Goal: Information Seeking & Learning: Check status

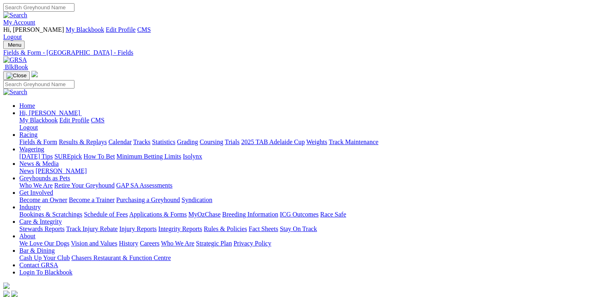
click at [62, 218] on link "Care & Integrity" at bounding box center [40, 221] width 43 height 7
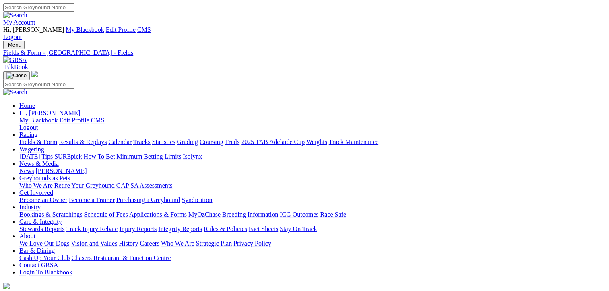
click at [62, 218] on link "Care & Integrity" at bounding box center [40, 221] width 43 height 7
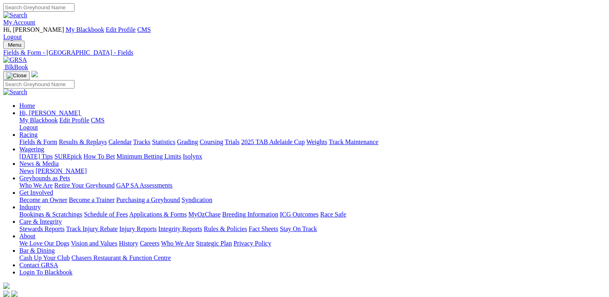
click at [64, 225] on link "Stewards Reports" at bounding box center [41, 228] width 45 height 7
